Goal: Task Accomplishment & Management: Use online tool/utility

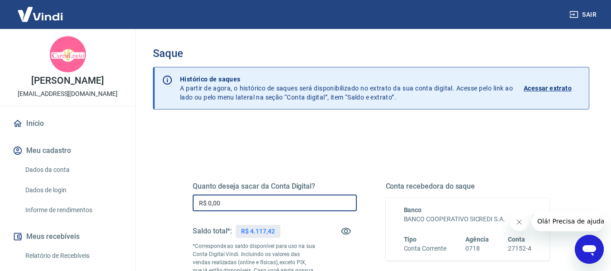
click at [268, 199] on input "R$ 0,00" at bounding box center [275, 203] width 164 height 17
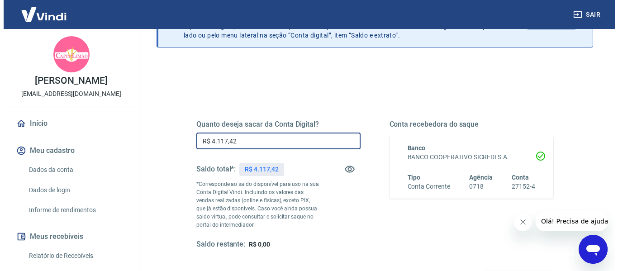
scroll to position [181, 0]
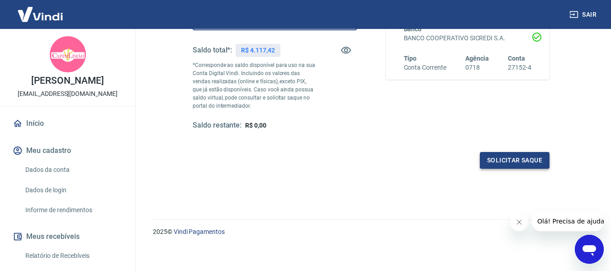
type input "R$ 4.117,42"
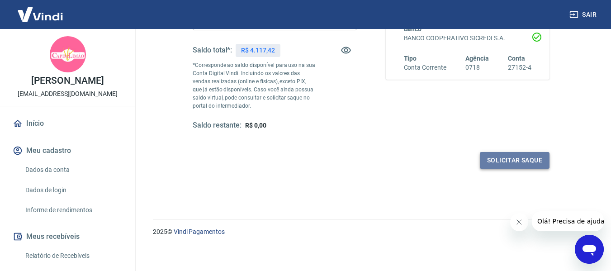
click at [529, 163] on button "Solicitar saque" at bounding box center [515, 160] width 70 height 17
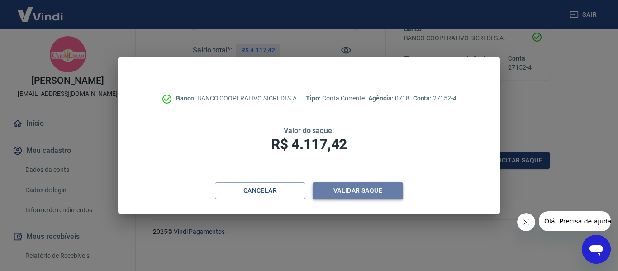
click at [372, 190] on button "Validar saque" at bounding box center [358, 190] width 90 height 17
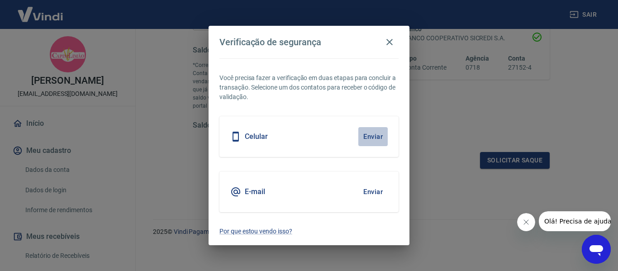
click at [372, 134] on button "Enviar" at bounding box center [372, 136] width 29 height 19
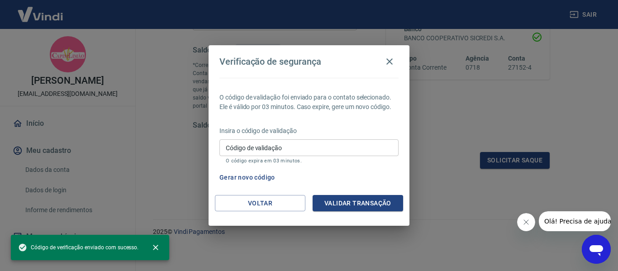
click at [267, 146] on input "Código de validação" at bounding box center [308, 147] width 179 height 17
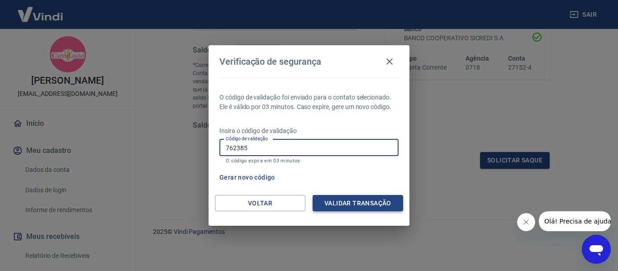
type input "762385"
click at [351, 205] on button "Validar transação" at bounding box center [358, 203] width 90 height 17
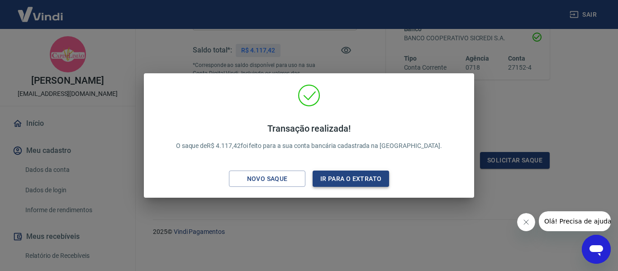
click at [355, 181] on button "Ir para o extrato" at bounding box center [351, 179] width 76 height 17
